Goal: Communication & Community: Answer question/provide support

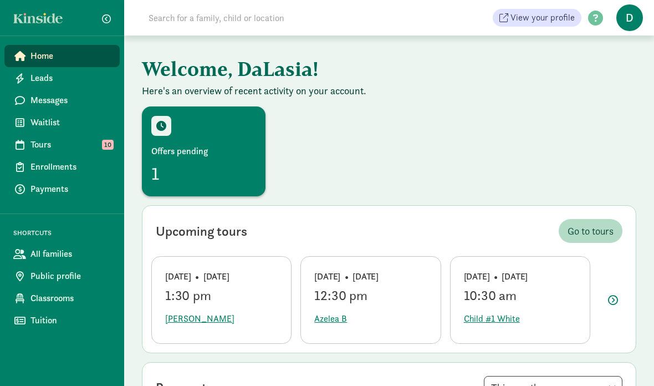
click at [223, 147] on div "Offers pending" at bounding box center [203, 151] width 105 height 13
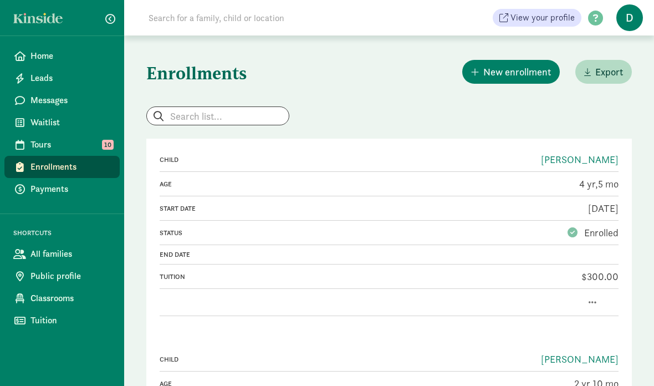
click at [77, 104] on span "Messages" at bounding box center [70, 100] width 80 height 13
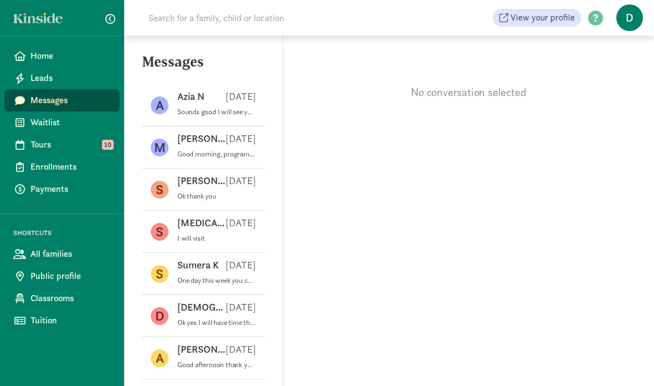
click at [223, 142] on div "Maryan Y Sep 08" at bounding box center [216, 141] width 79 height 18
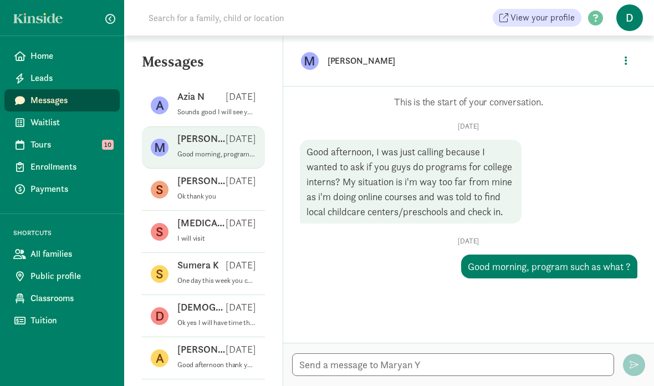
click at [82, 126] on span "Waitlist" at bounding box center [70, 122] width 80 height 13
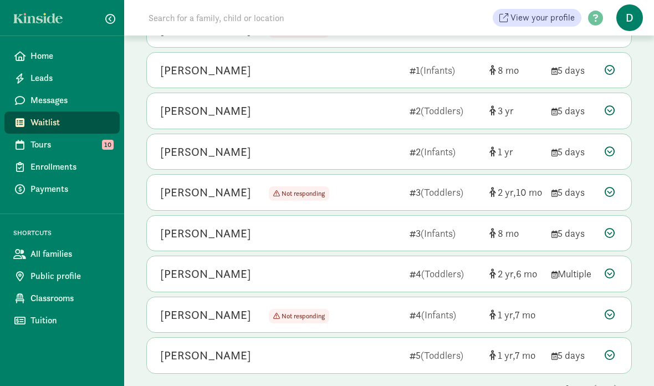
scroll to position [205, 0]
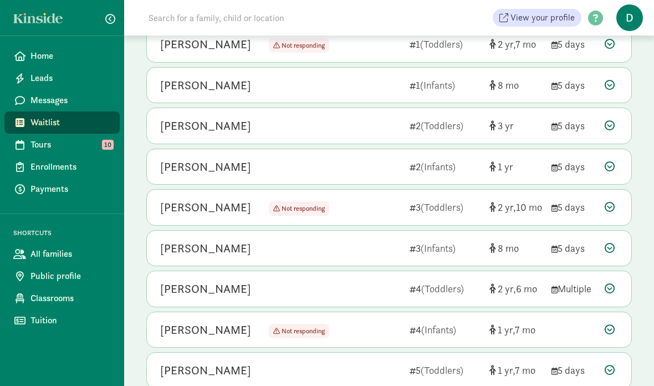
click at [88, 105] on span "Messages" at bounding box center [70, 100] width 80 height 13
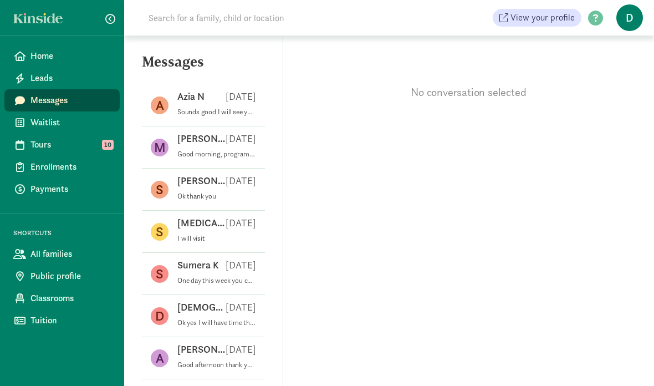
click at [248, 111] on p "Sounds good I will see you then." at bounding box center [216, 111] width 79 height 9
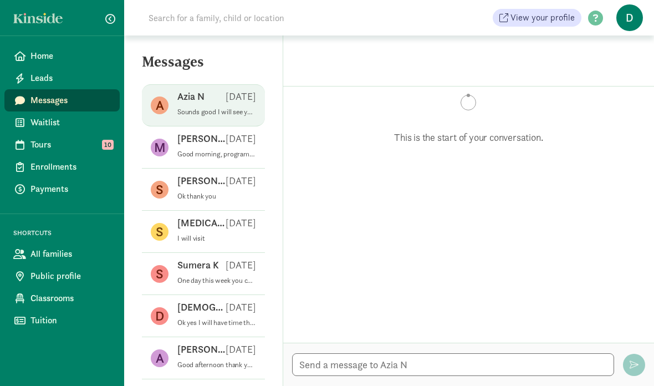
scroll to position [135, 0]
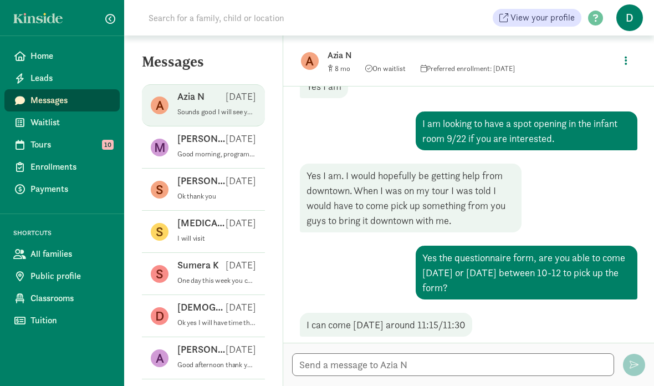
click at [102, 126] on span "Waitlist" at bounding box center [70, 122] width 80 height 13
